Goal: Task Accomplishment & Management: Manage account settings

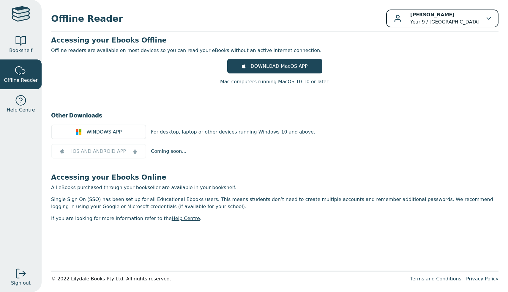
click at [440, 21] on p "Hannah Matthews Year 9 / Mater Christi College" at bounding box center [444, 18] width 69 height 14
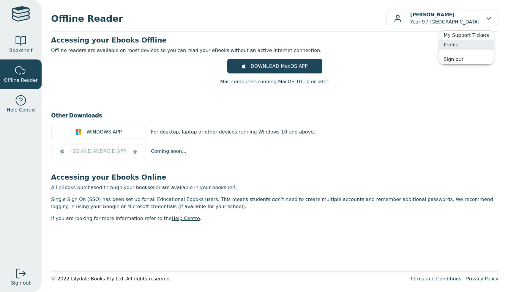
click at [459, 47] on link "Profile" at bounding box center [466, 45] width 55 height 10
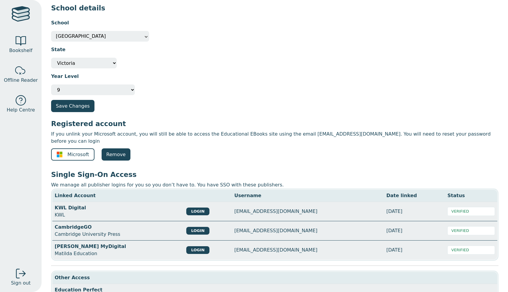
scroll to position [43, 0]
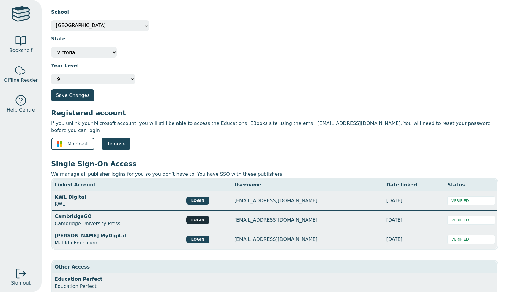
click at [195, 216] on button "LOGIN" at bounding box center [197, 220] width 23 height 8
